Goal: Find specific page/section: Find specific page/section

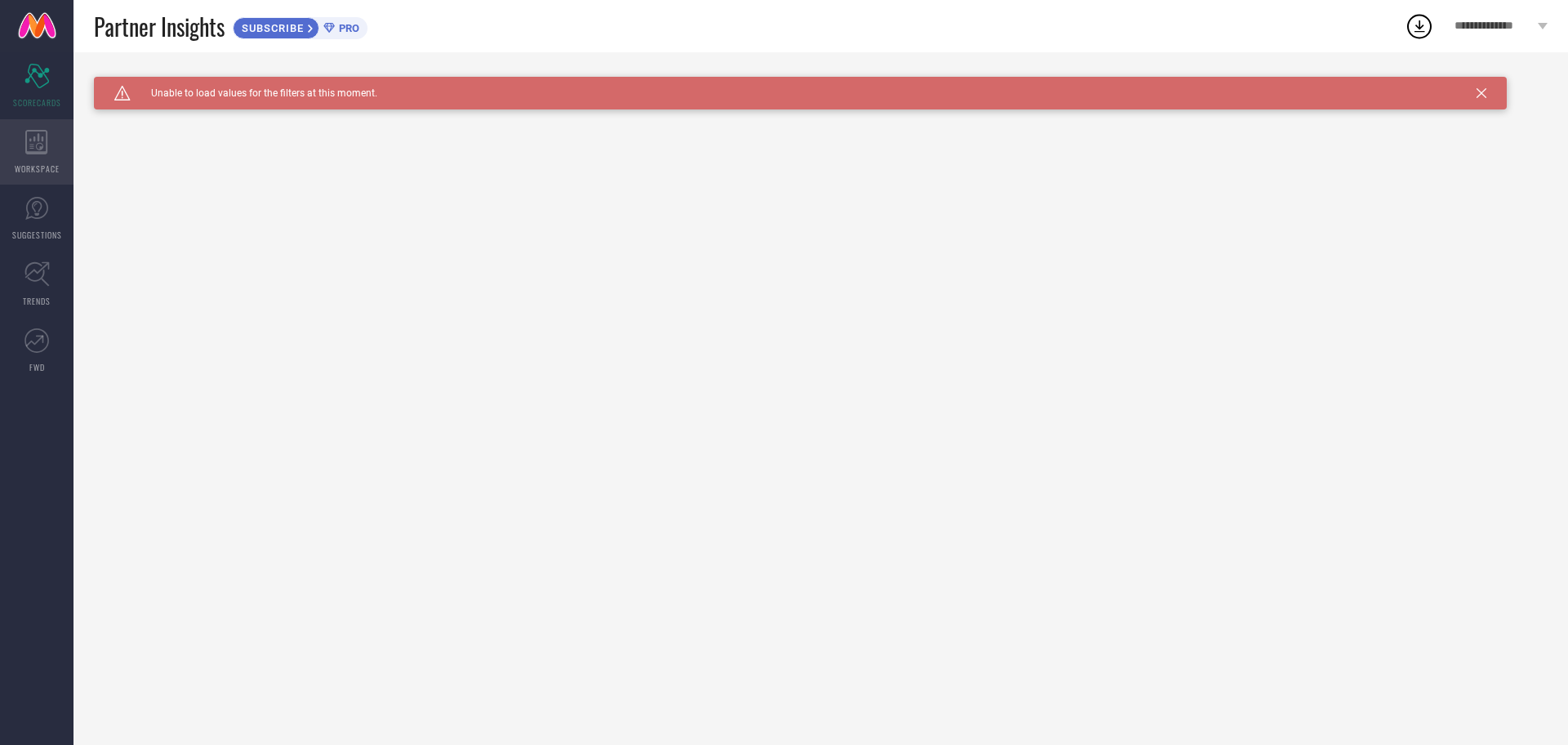
click at [34, 151] on icon at bounding box center [36, 142] width 22 height 25
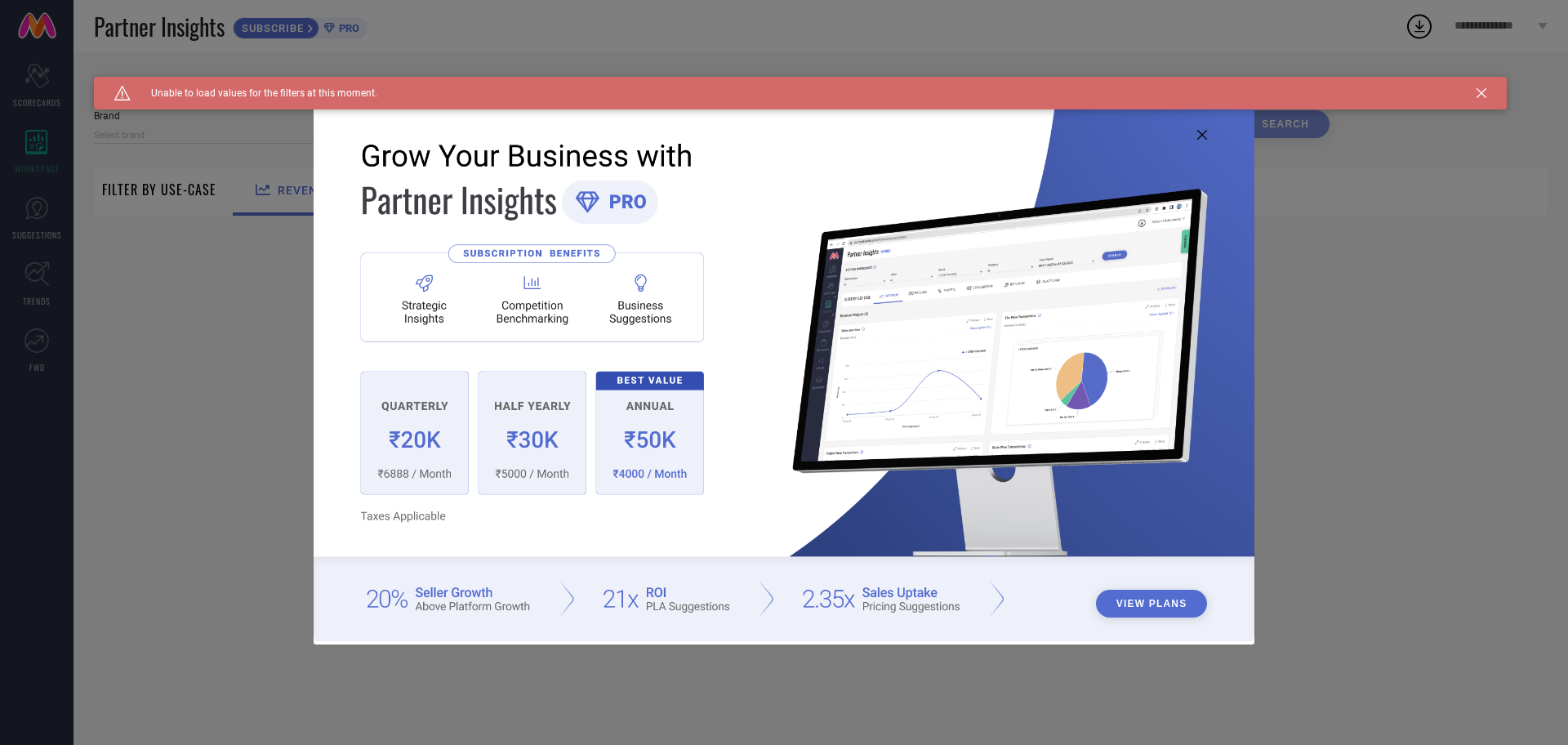
type input "1 STOP FASHION"
type input "All"
click at [1203, 130] on icon at bounding box center [1202, 134] width 9 height 9
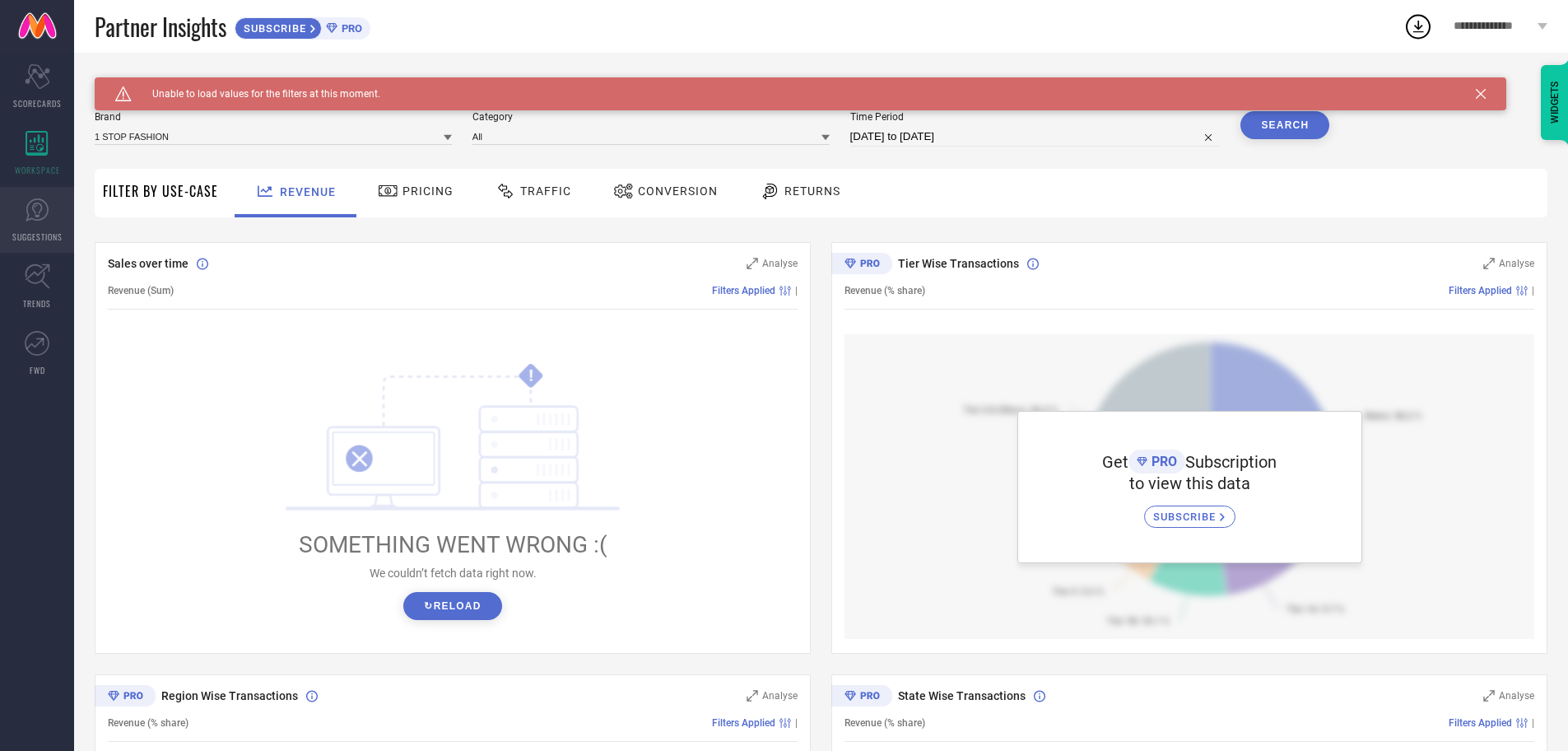
click at [28, 228] on link "SUGGESTIONS" at bounding box center [37, 219] width 74 height 66
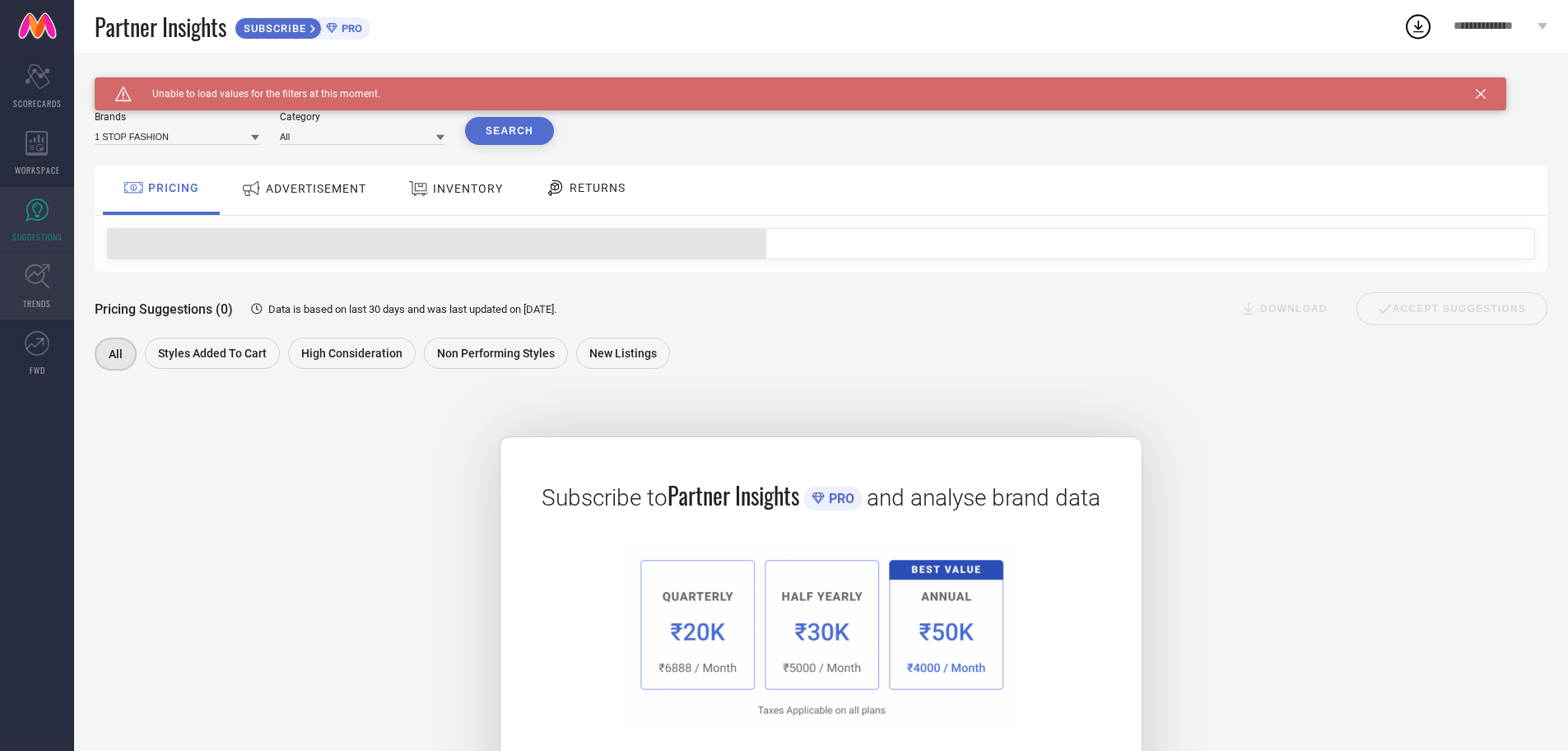
click at [30, 297] on span "TRENDS" at bounding box center [36, 303] width 28 height 12
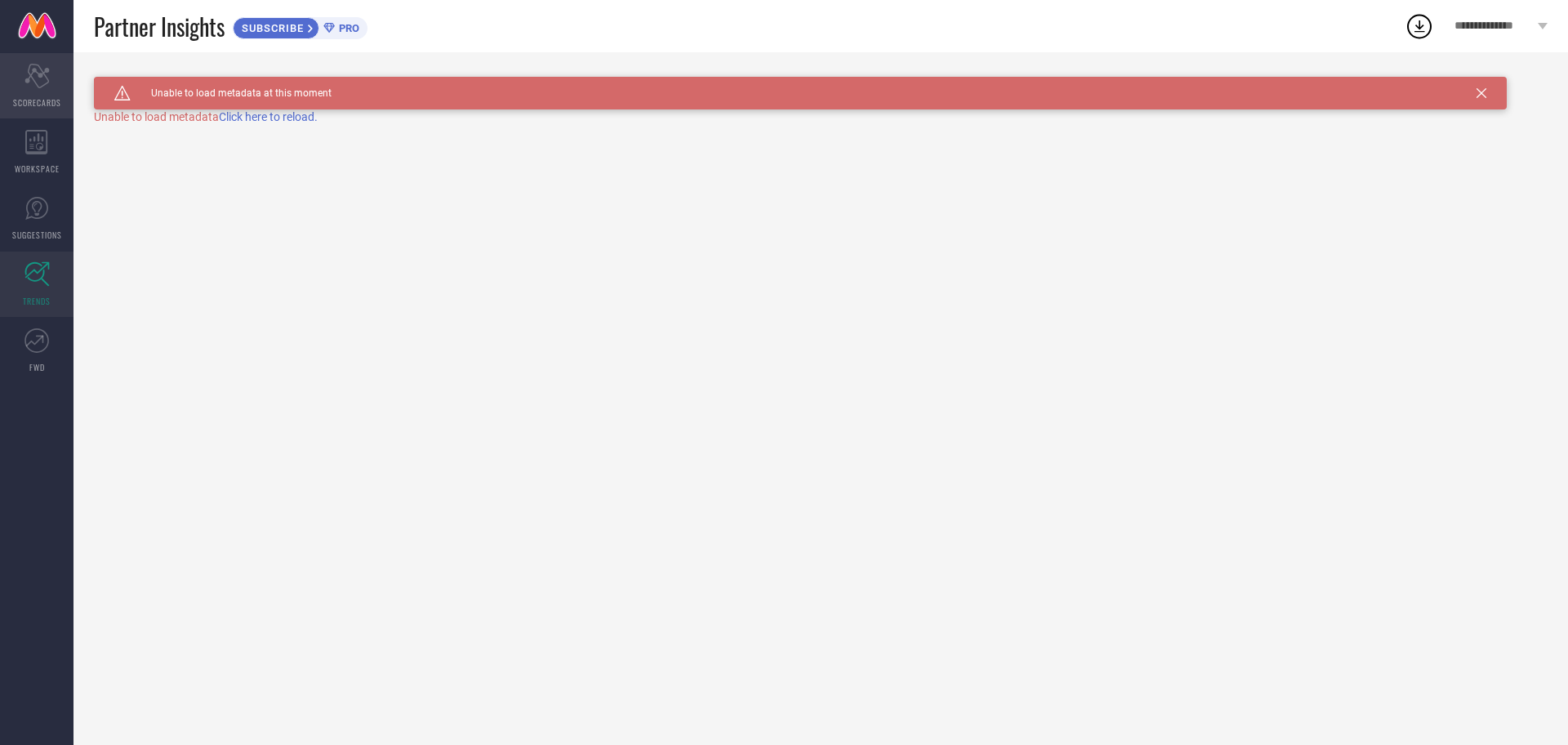
click at [51, 96] on span "SCORECARDS" at bounding box center [37, 102] width 48 height 12
click at [40, 91] on div "Scorecard SCORECARDS" at bounding box center [37, 85] width 74 height 65
click at [36, 165] on span "WORKSPACE" at bounding box center [38, 168] width 45 height 12
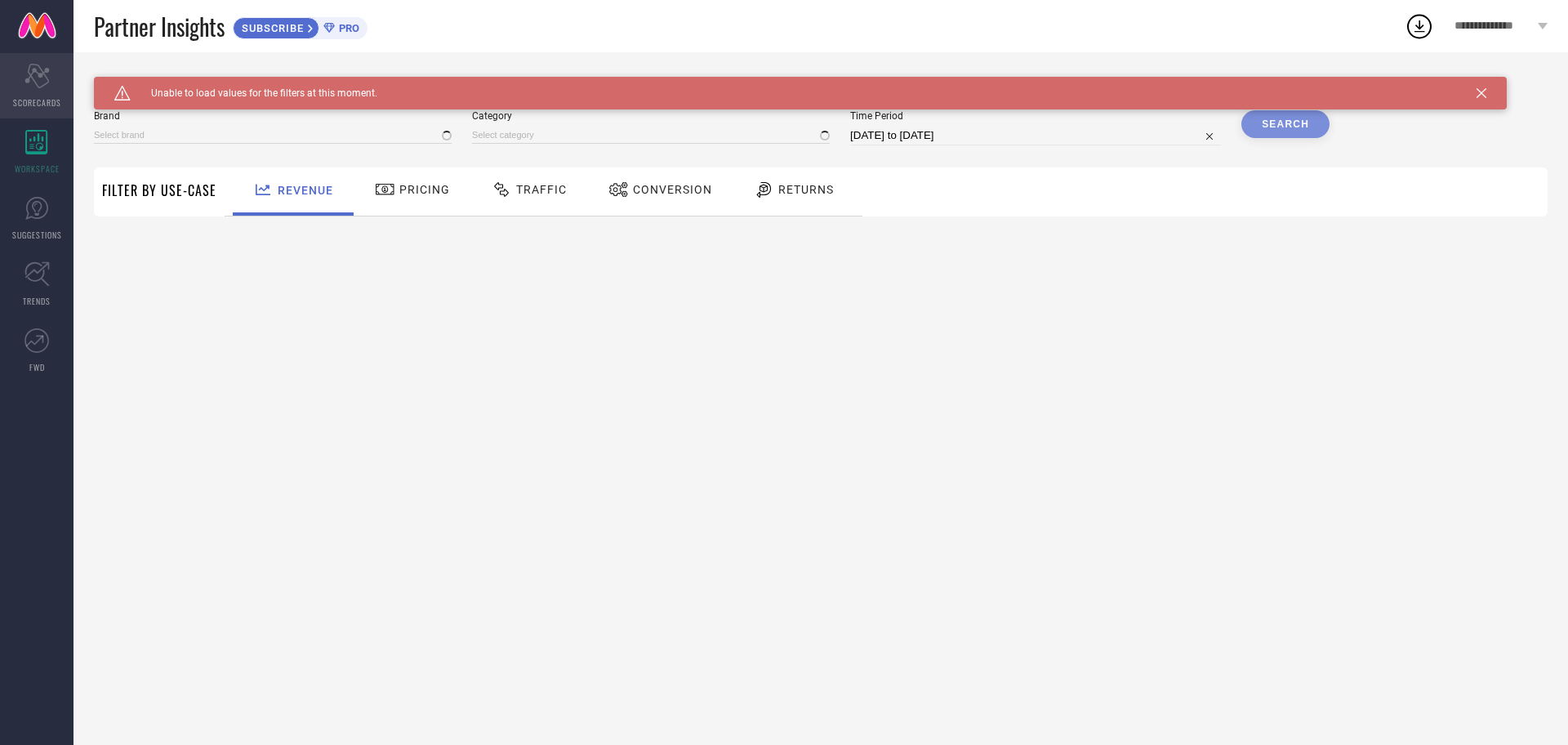
type input "1 STOP FASHION"
type input "All"
click at [31, 67] on icon "Scorecard" at bounding box center [37, 76] width 26 height 25
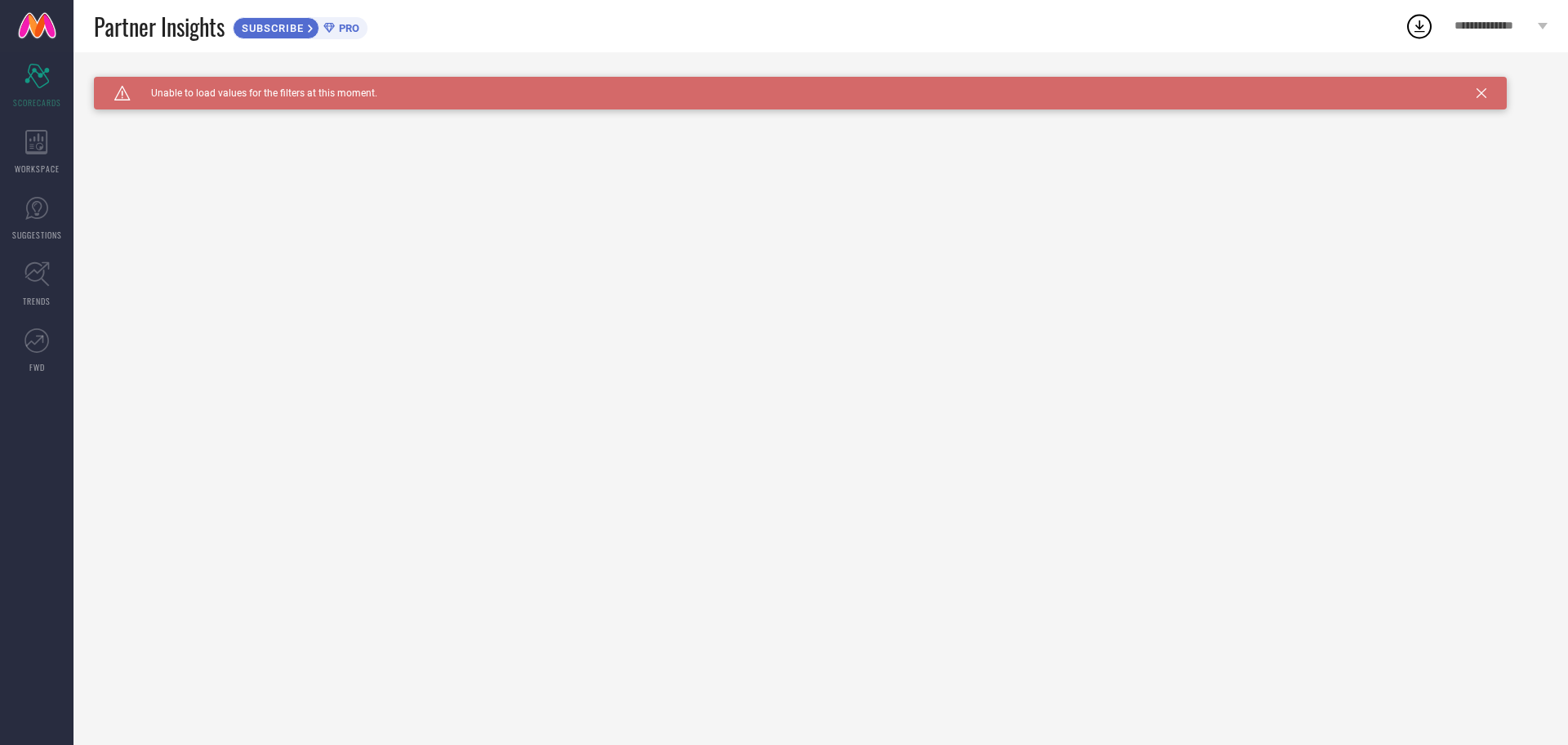
click at [1477, 91] on icon at bounding box center [1482, 93] width 9 height 9
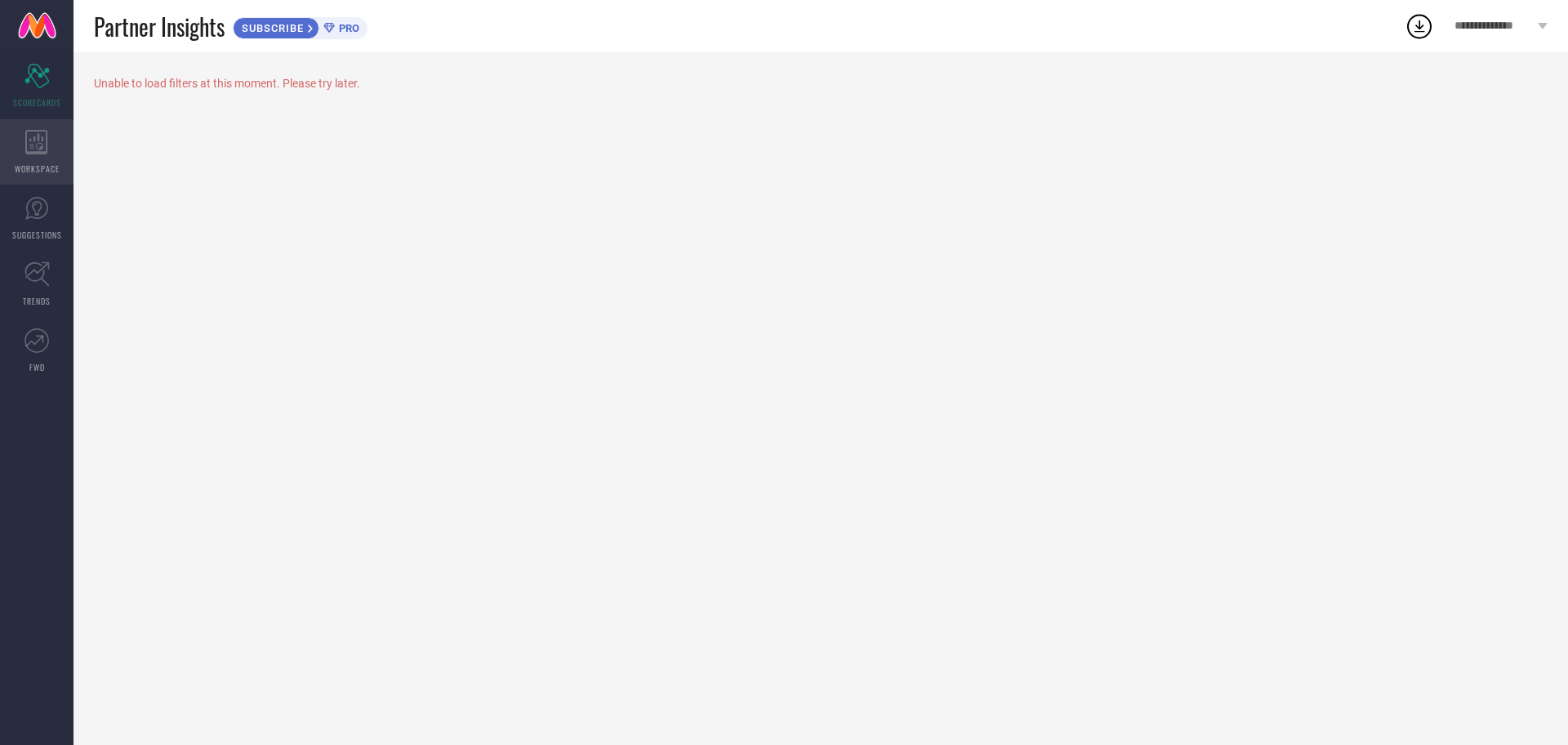
click at [26, 159] on div "WORKSPACE" at bounding box center [37, 151] width 74 height 65
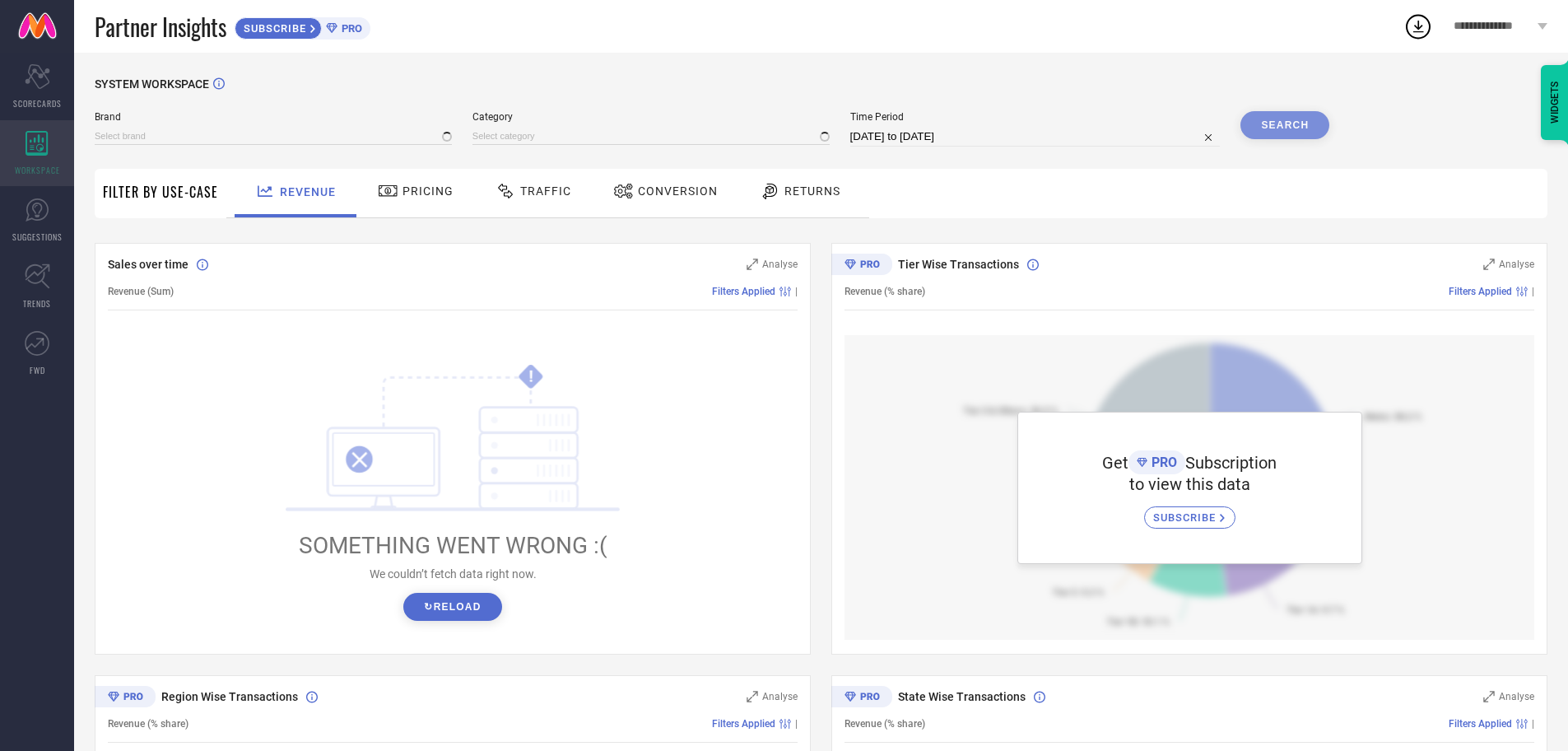
type input "1 STOP FASHION"
type input "All"
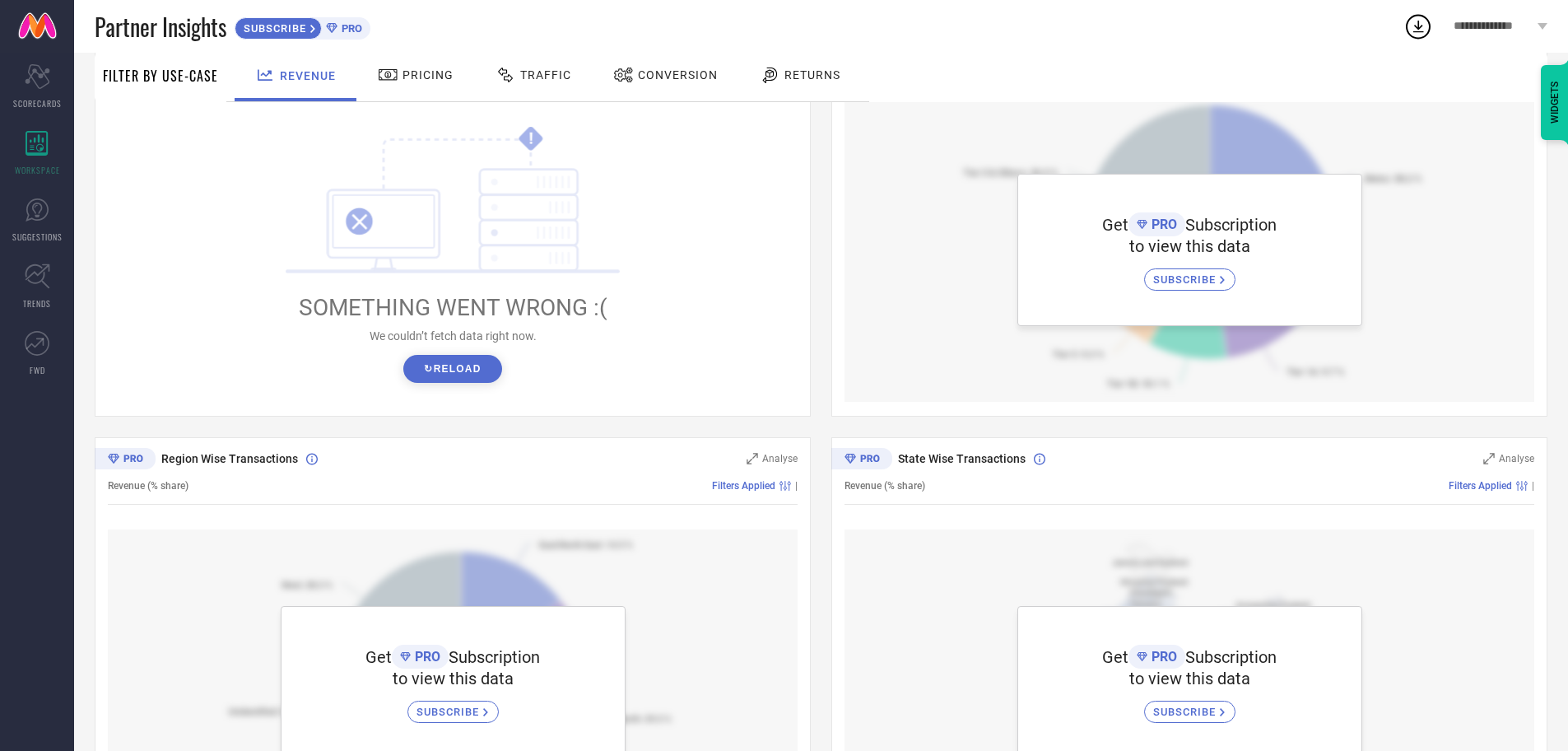
scroll to position [247, 0]
